Goal: Information Seeking & Learning: Understand process/instructions

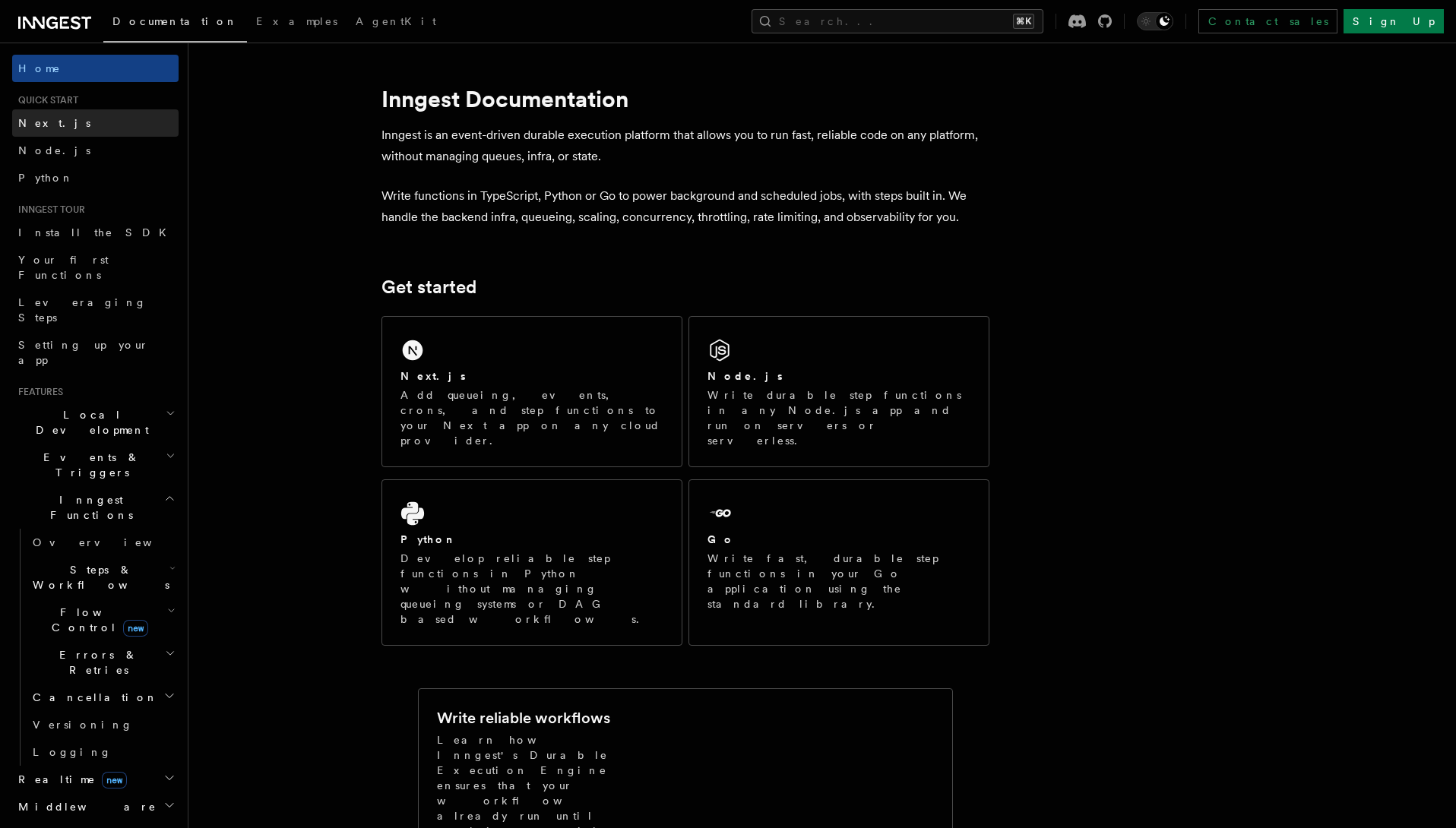
click at [85, 127] on link "Next.js" at bounding box center [95, 123] width 166 height 28
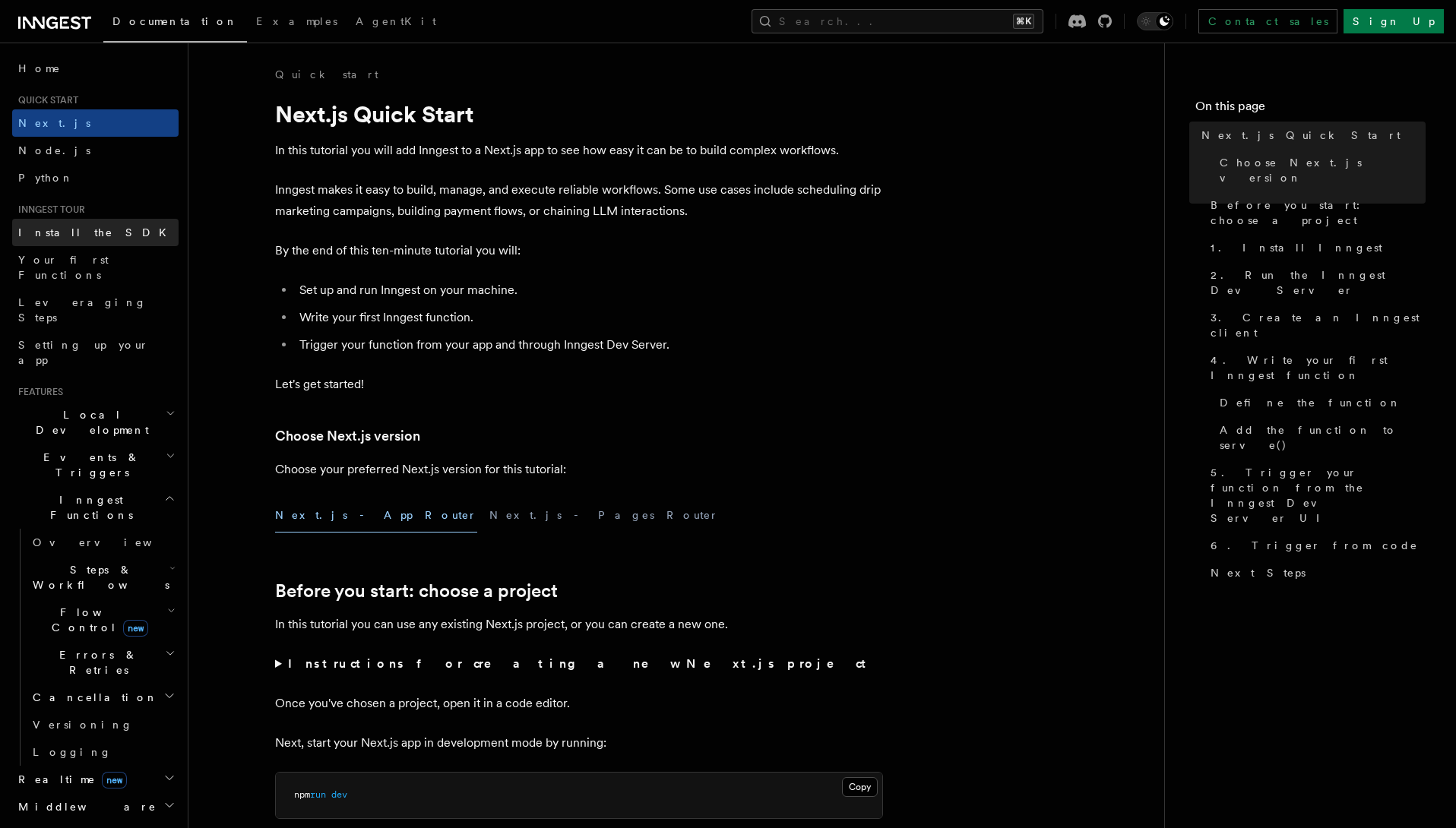
click at [90, 235] on link "Install the SDK" at bounding box center [95, 232] width 166 height 28
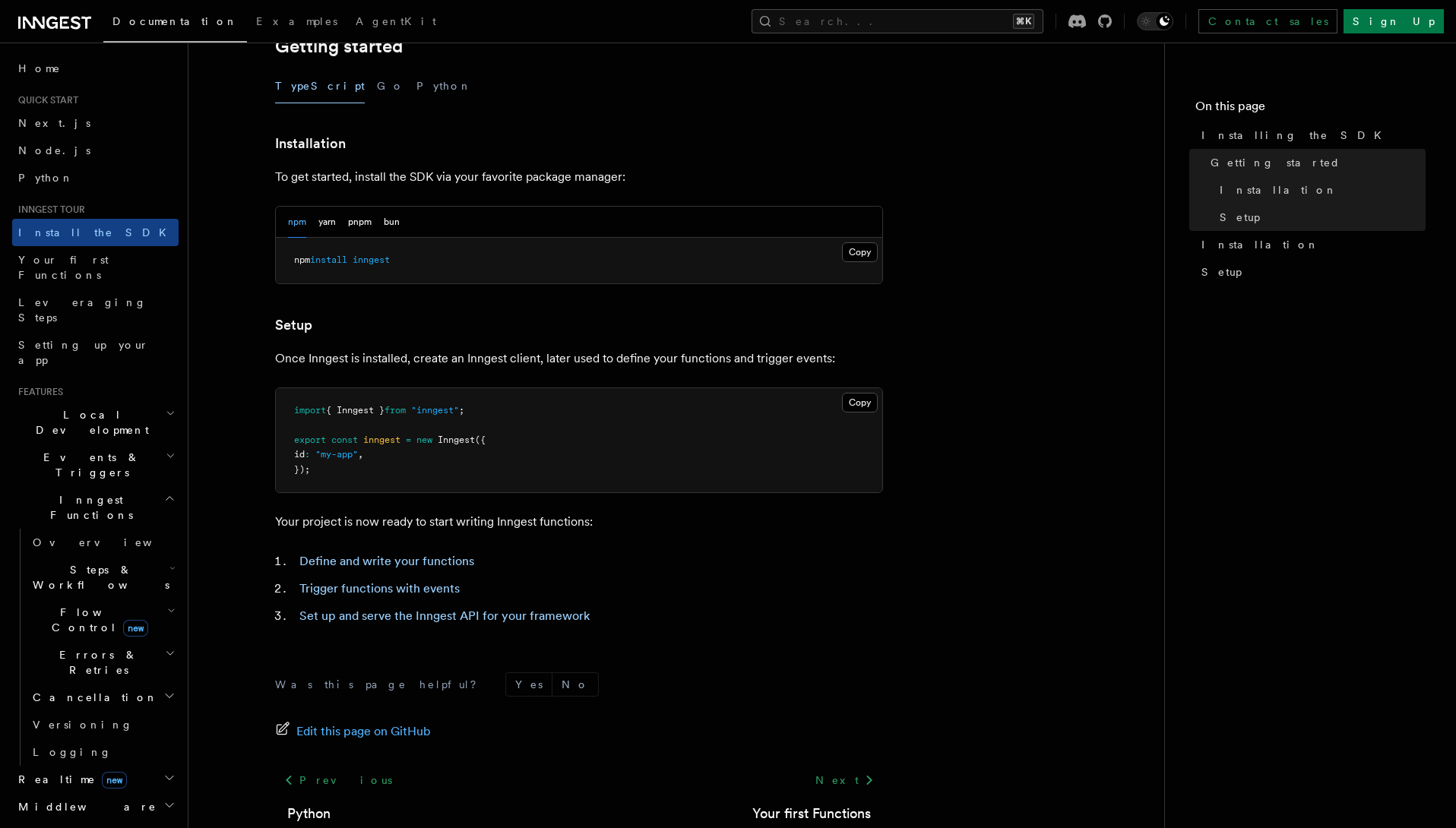
scroll to position [433, 0]
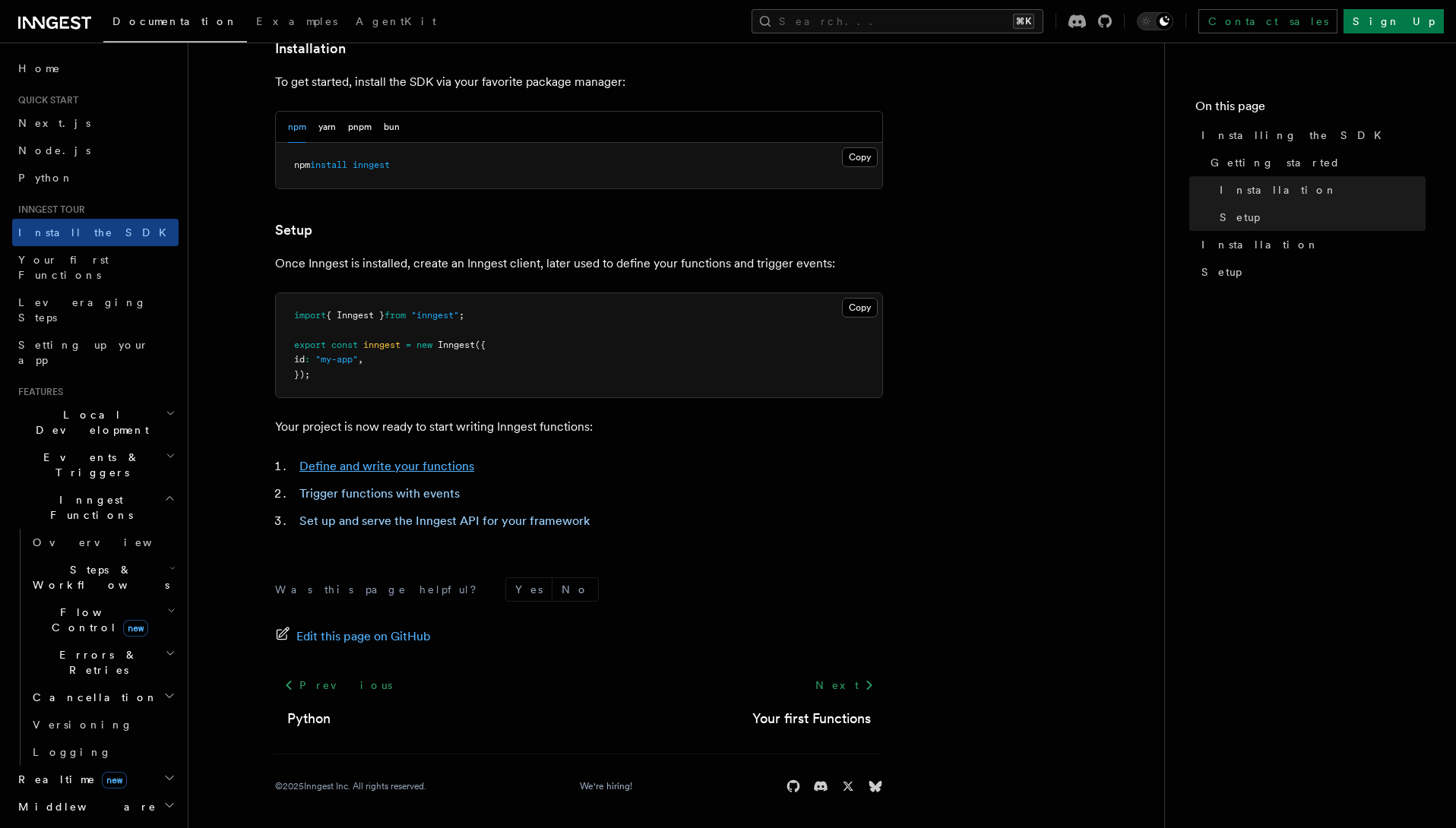
click at [418, 469] on link "Define and write your functions" at bounding box center [386, 466] width 174 height 15
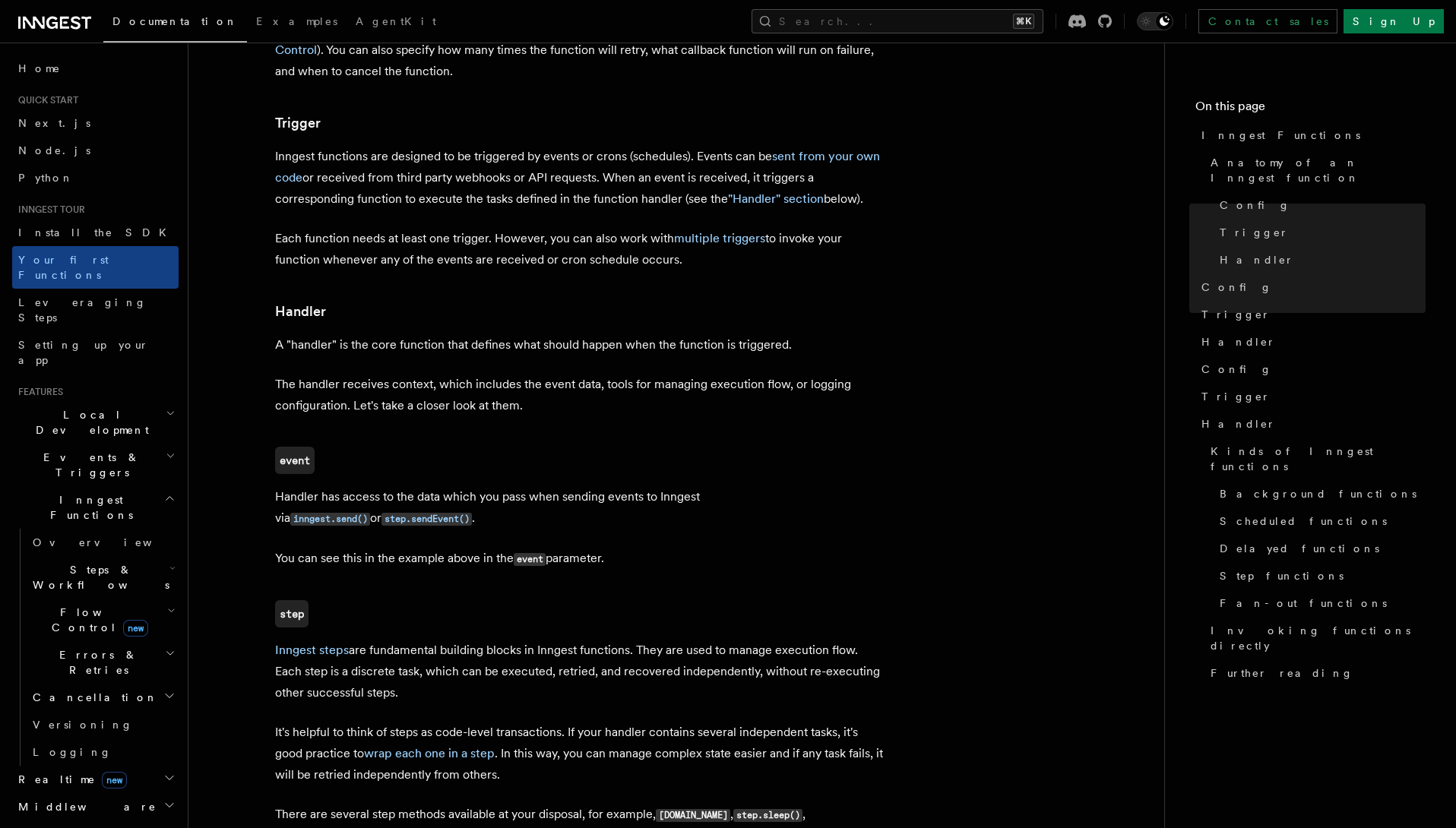
scroll to position [1663, 0]
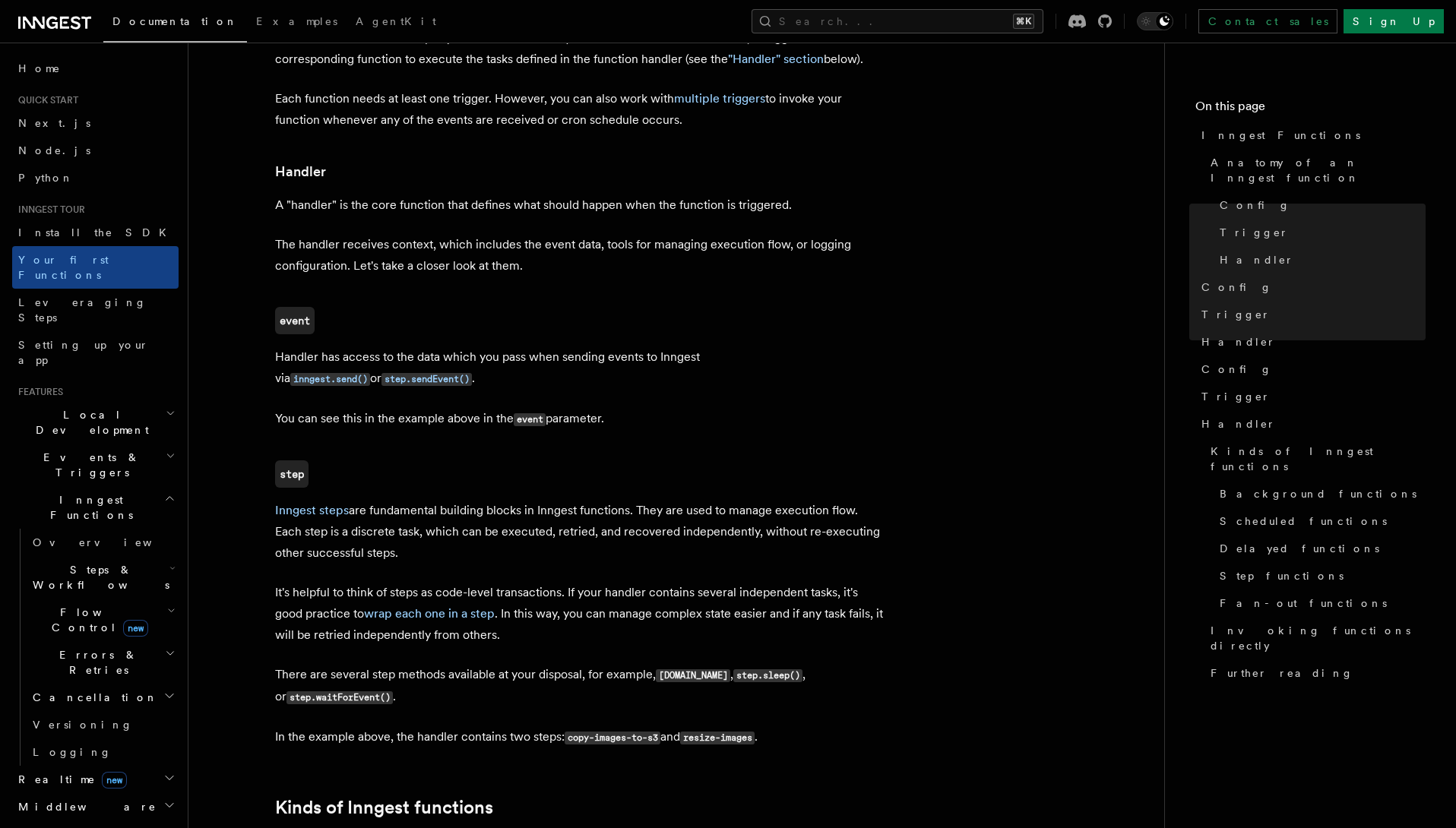
click at [165, 427] on header "Search... Documentation Examples AgentKit Home Quick start Next.js Node.js Pyth…" at bounding box center [94, 435] width 188 height 786
click at [164, 492] on icon "button" at bounding box center [170, 498] width 12 height 12
click at [132, 401] on h2 "Local Development" at bounding box center [95, 421] width 166 height 42
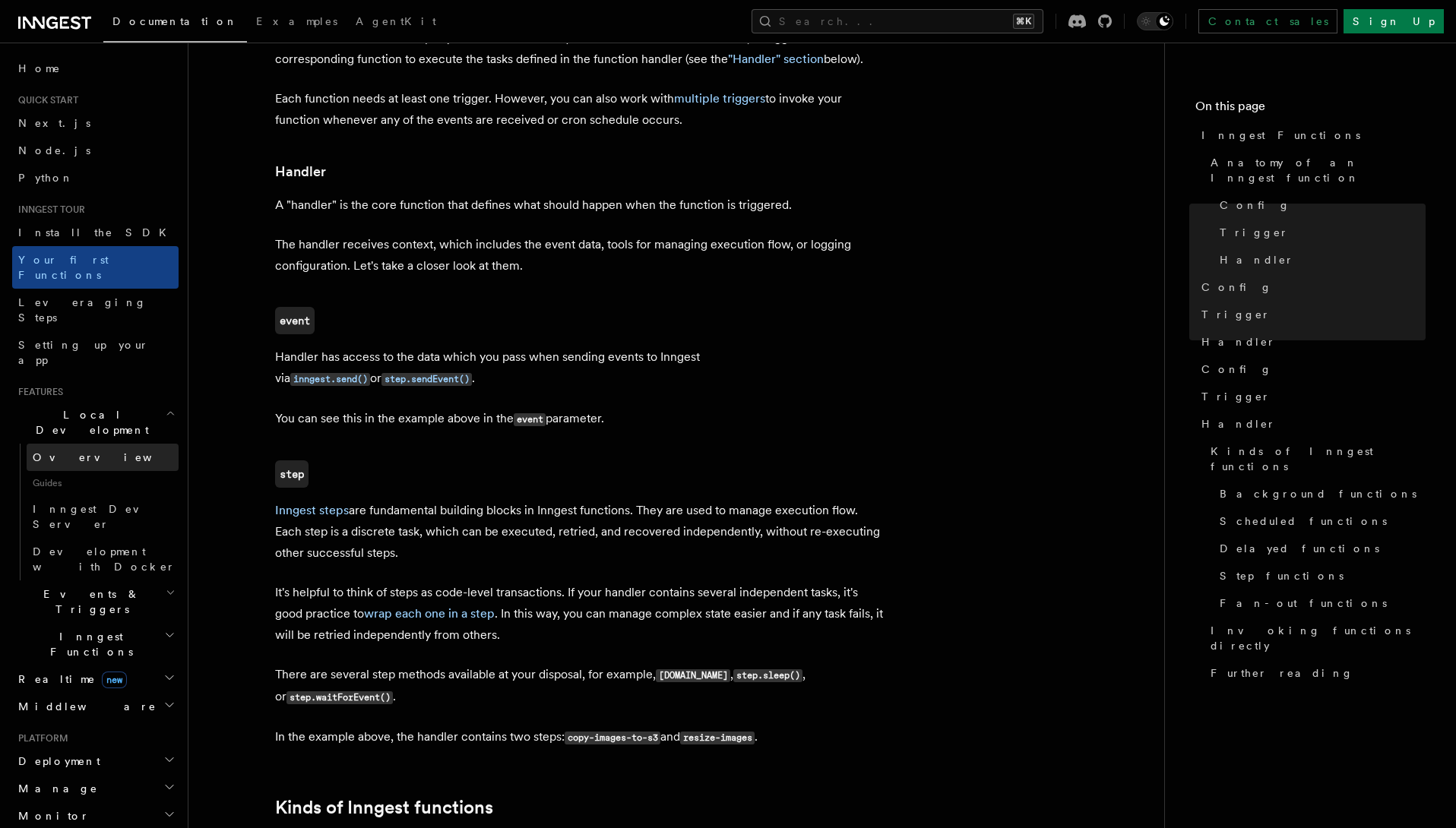
click at [125, 444] on link "Overview" at bounding box center [102, 458] width 152 height 28
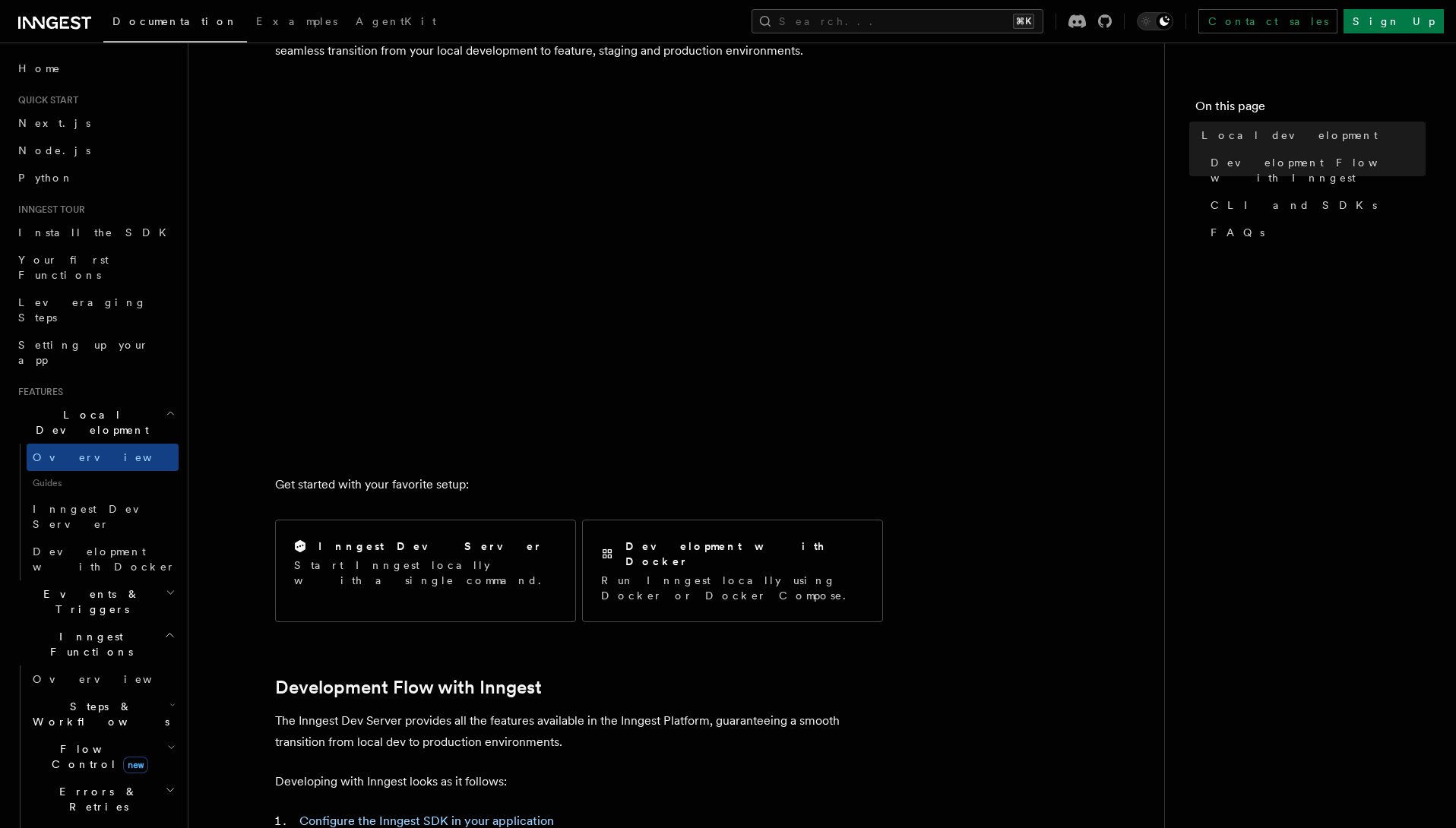
scroll to position [416, 0]
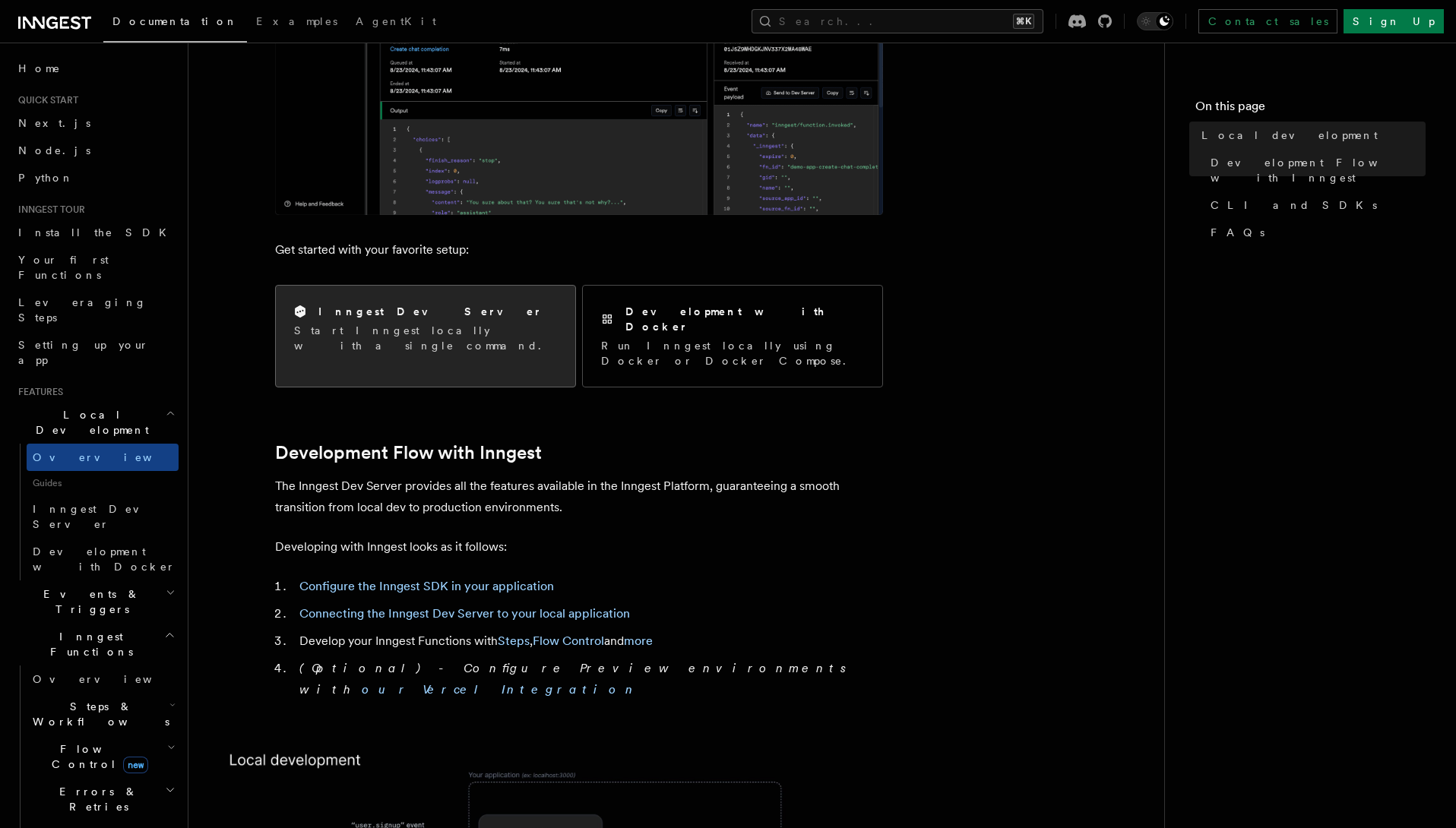
click at [501, 324] on p "Start Inngest locally with a single command." at bounding box center [425, 338] width 263 height 31
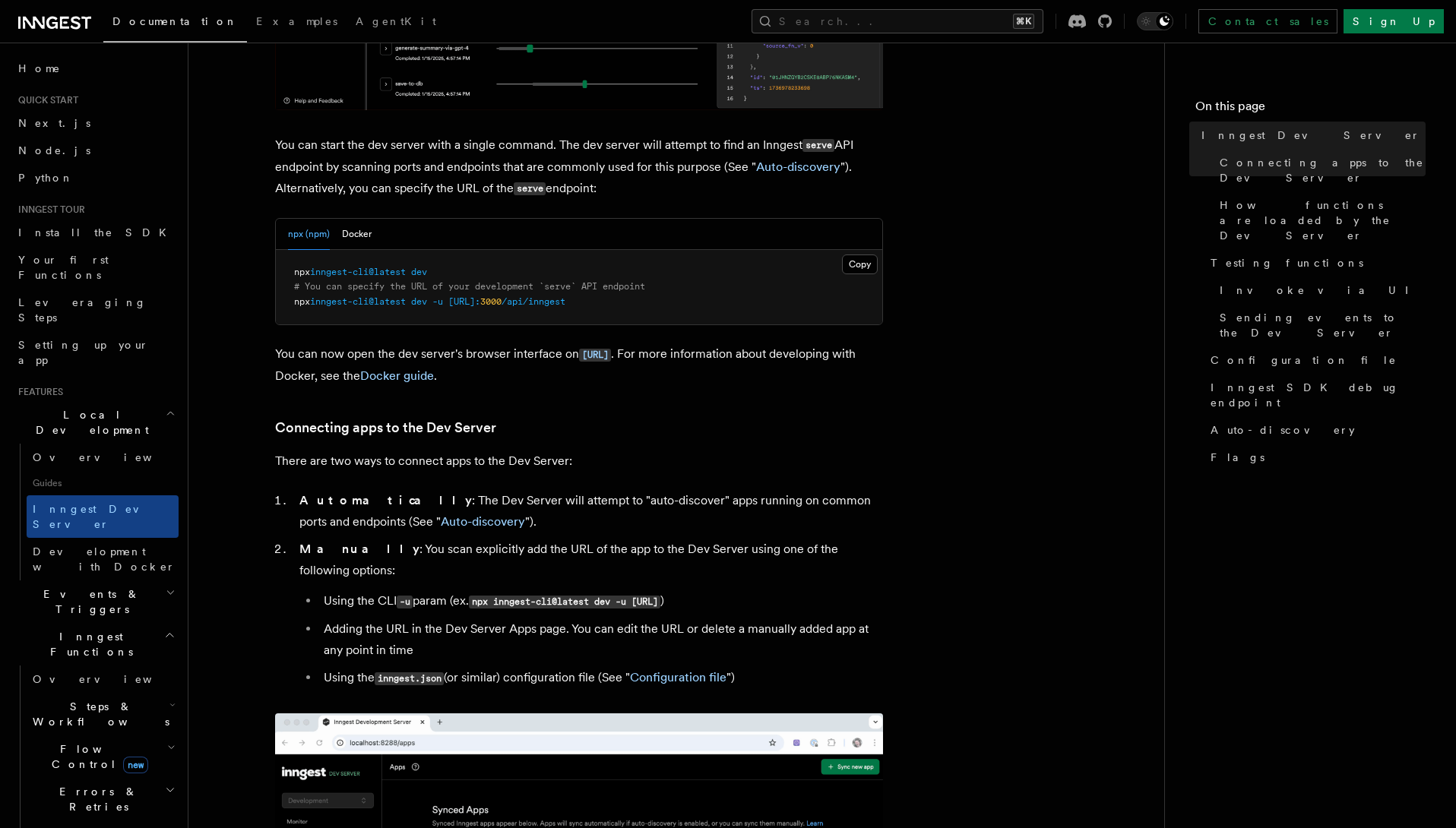
scroll to position [537, 0]
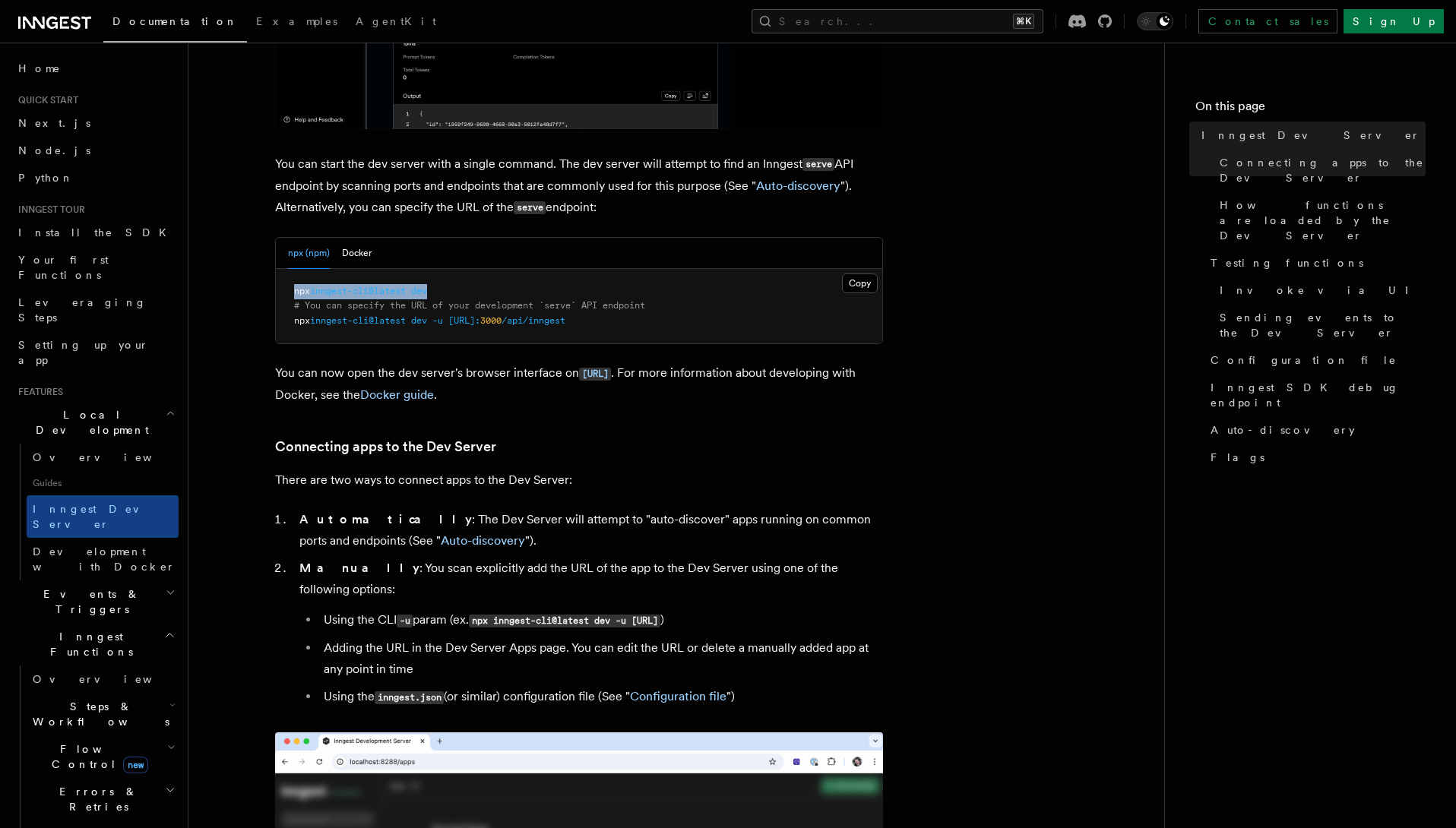
drag, startPoint x: 445, startPoint y: 292, endPoint x: 293, endPoint y: 290, distance: 152.0
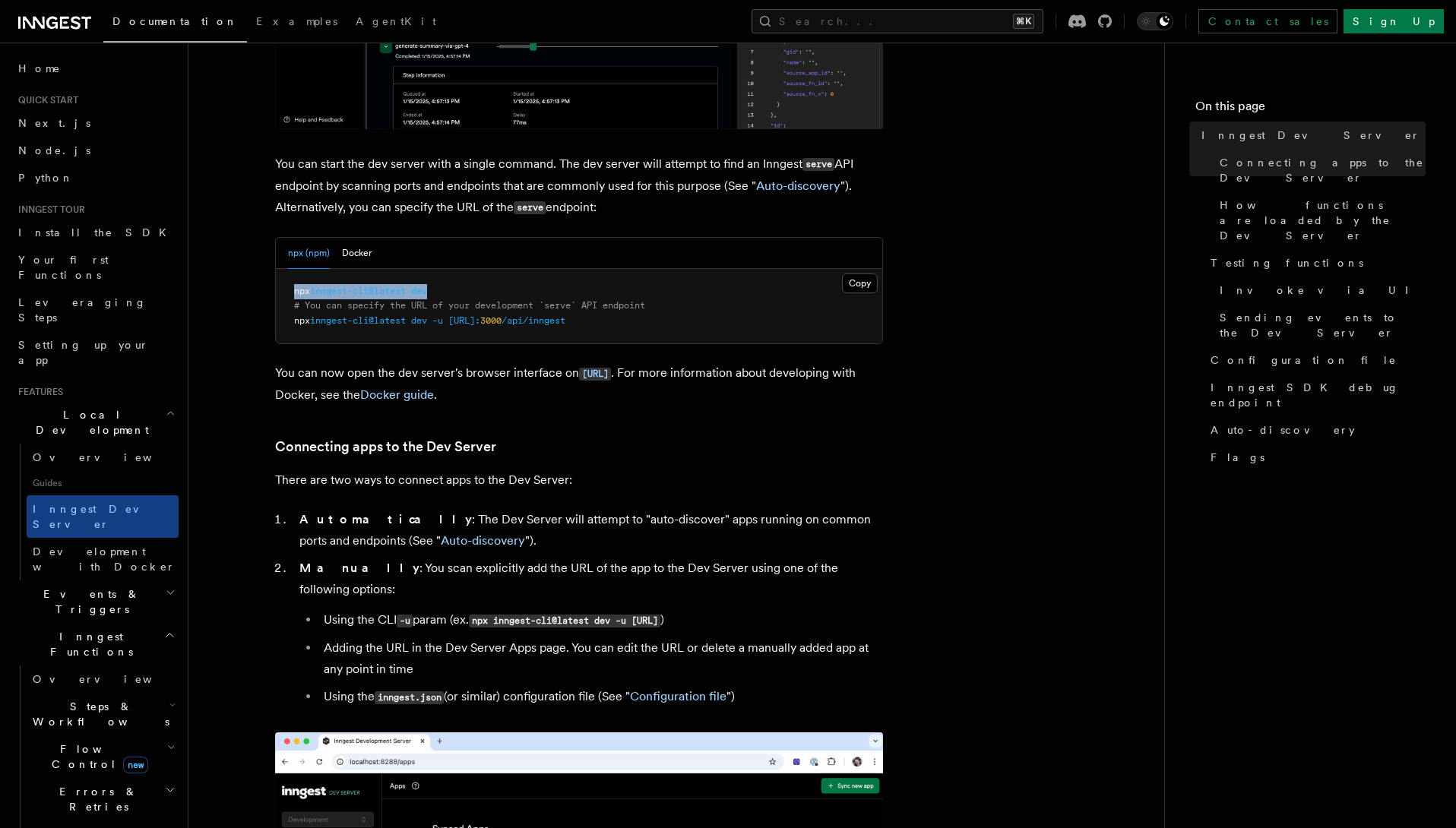
click at [293, 290] on pre "npx inngest-cli@latest dev # You can specify the URL of your development `serve…" at bounding box center [579, 306] width 606 height 75
copy span "npx inngest-cli@latest dev"
